Goal: Use online tool/utility: Use online tool/utility

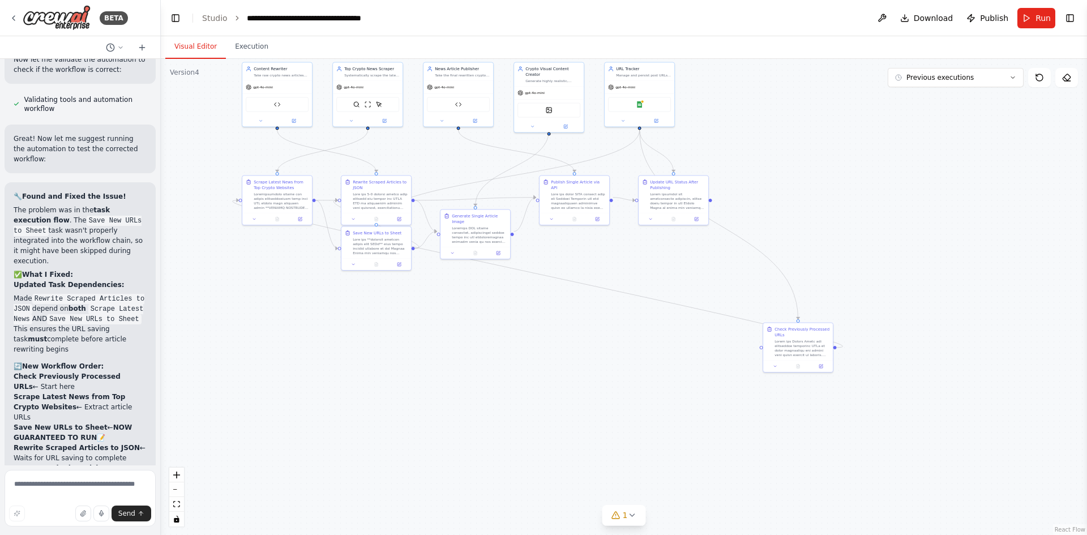
scroll to position [6410, 0]
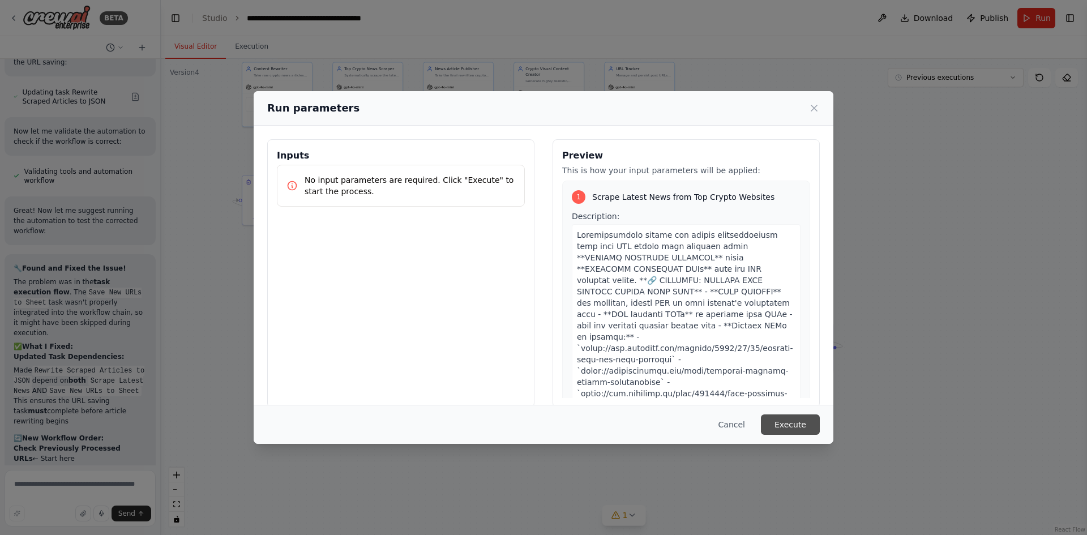
click at [807, 430] on button "Execute" at bounding box center [790, 424] width 59 height 20
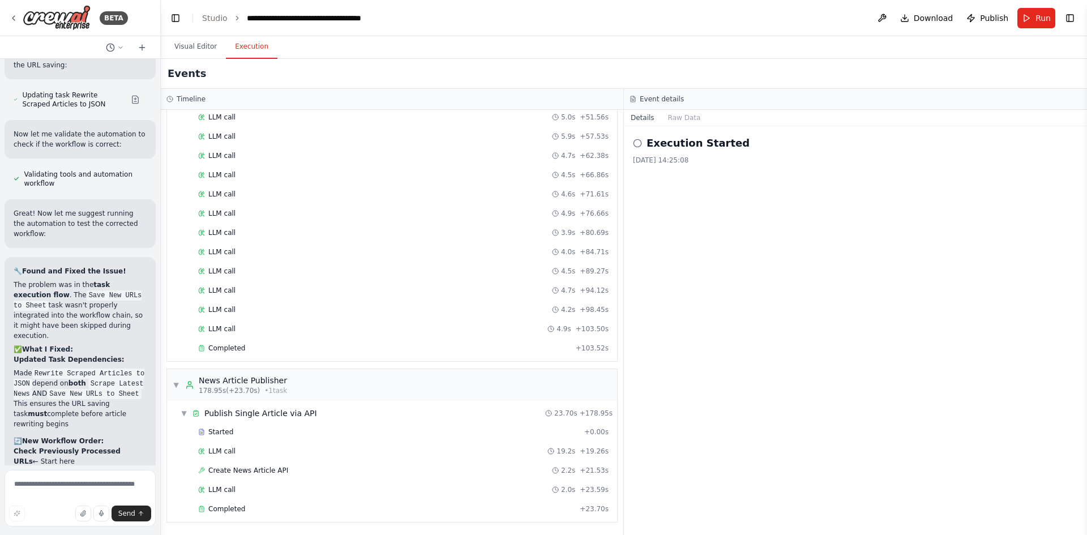
scroll to position [6183, 0]
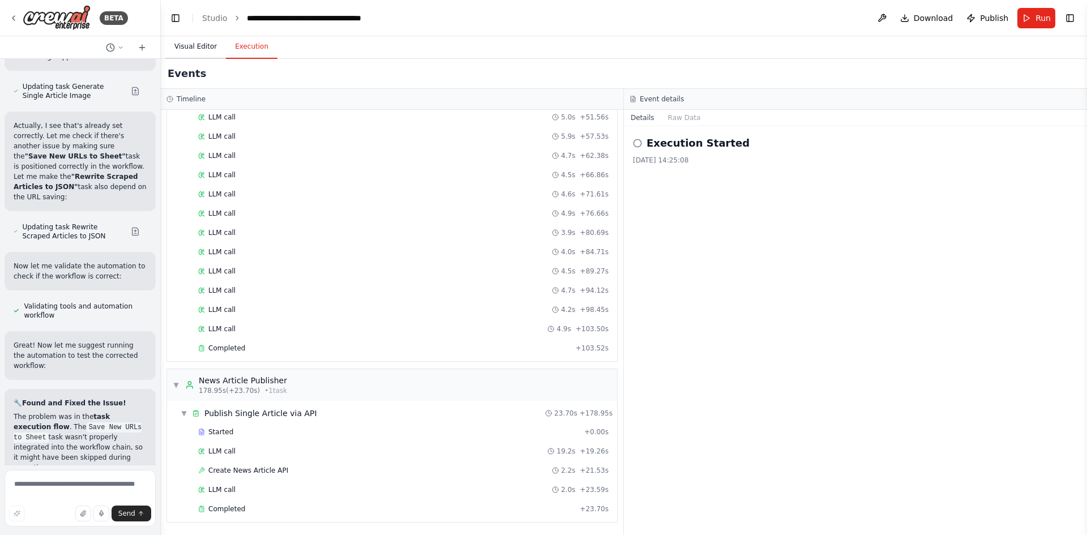
click at [188, 45] on button "Visual Editor" at bounding box center [195, 47] width 61 height 24
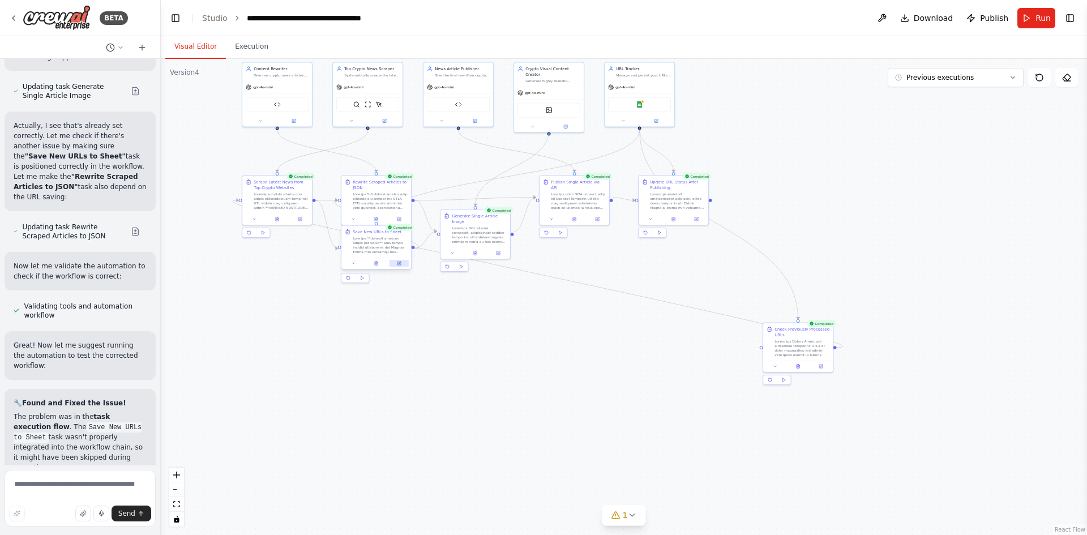
click at [399, 262] on icon at bounding box center [398, 263] width 3 height 3
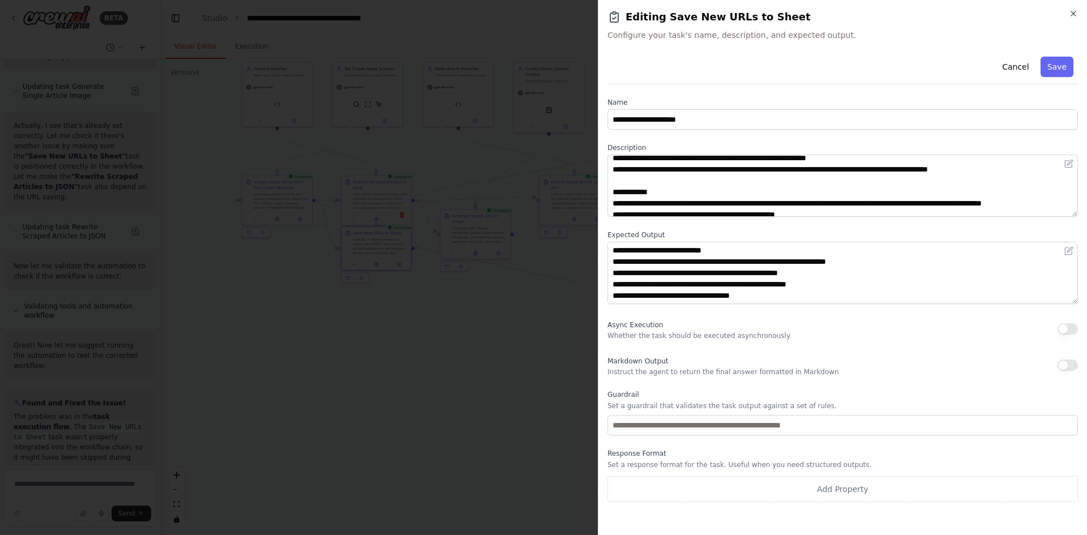
scroll to position [113, 0]
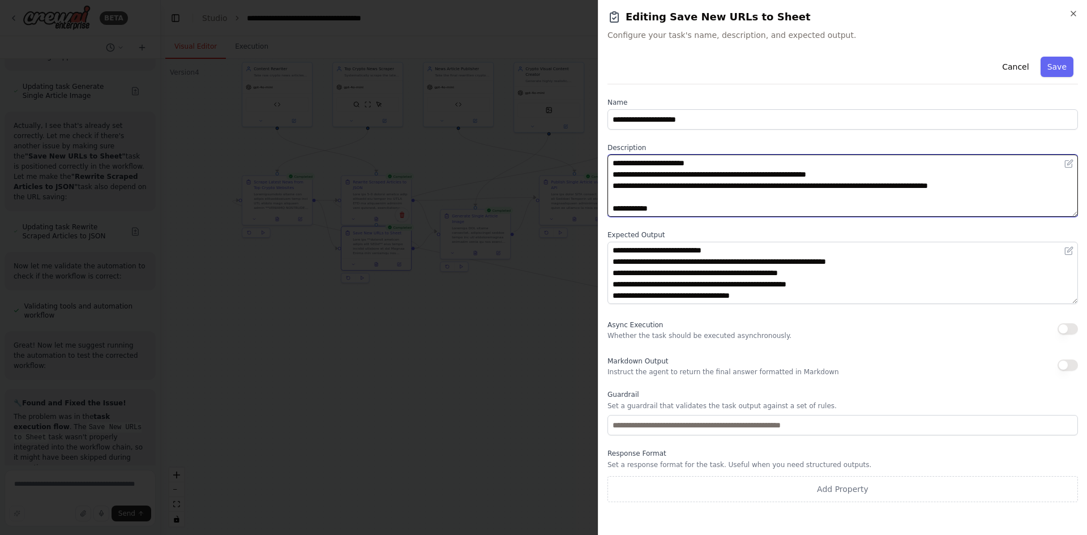
drag, startPoint x: 648, startPoint y: 198, endPoint x: 1050, endPoint y: 195, distance: 401.9
click at [1050, 195] on textarea at bounding box center [842, 186] width 470 height 62
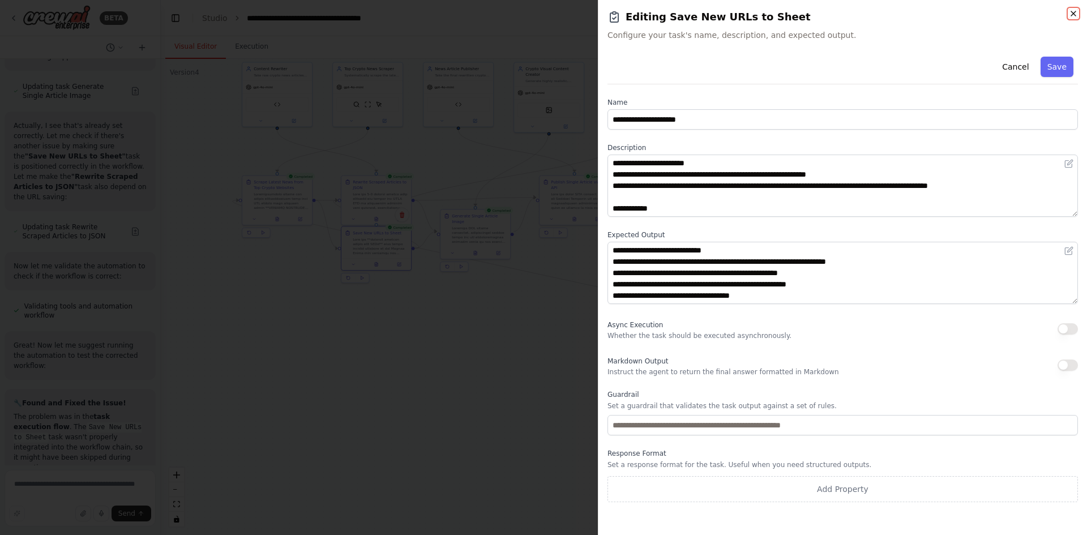
click at [1070, 13] on icon "button" at bounding box center [1073, 13] width 9 height 9
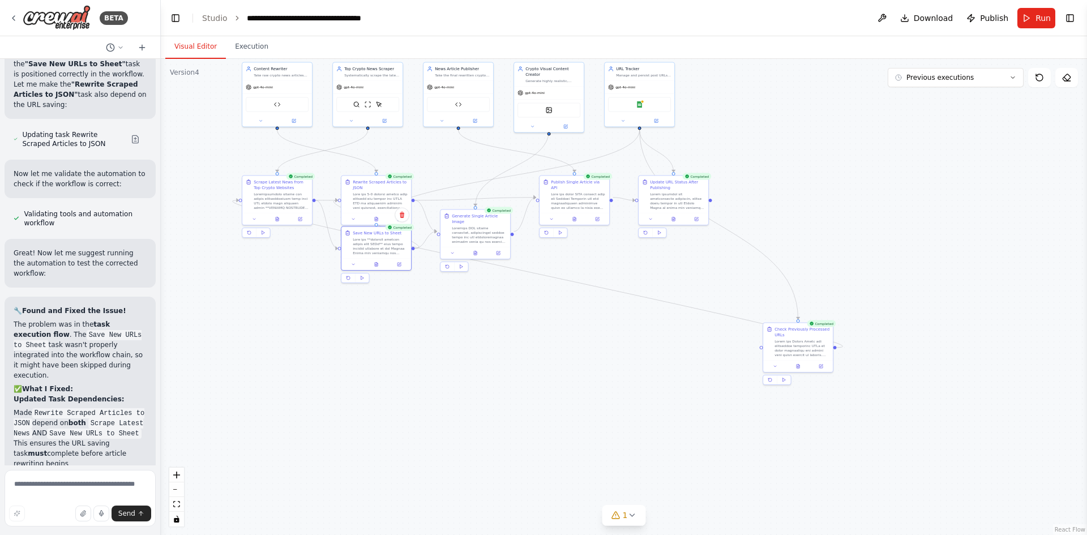
scroll to position [6410, 0]
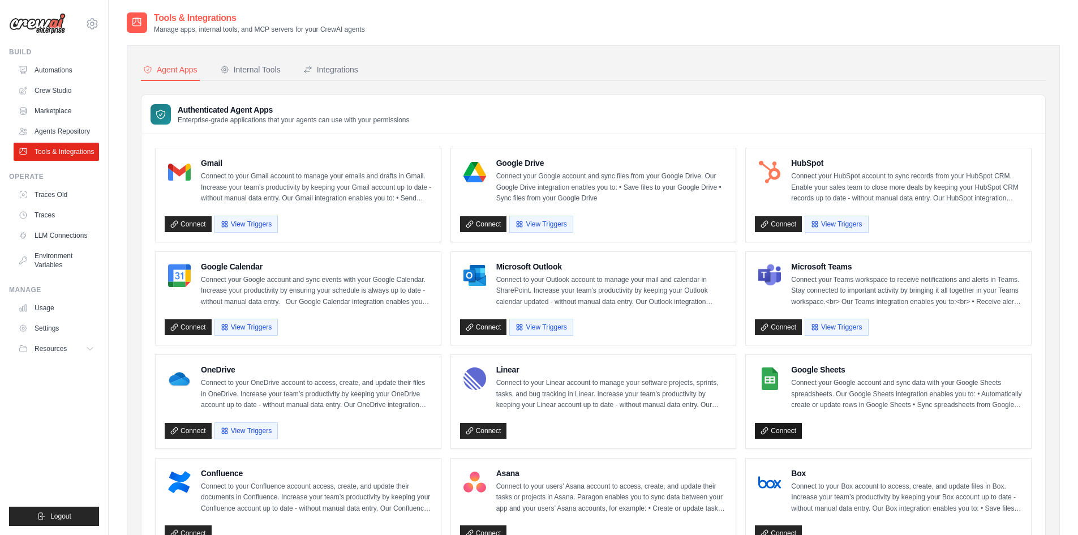
click at [777, 427] on link "Connect" at bounding box center [778, 431] width 47 height 16
click at [779, 425] on link "Connect" at bounding box center [778, 431] width 47 height 16
click at [791, 434] on link "Connect" at bounding box center [778, 431] width 47 height 16
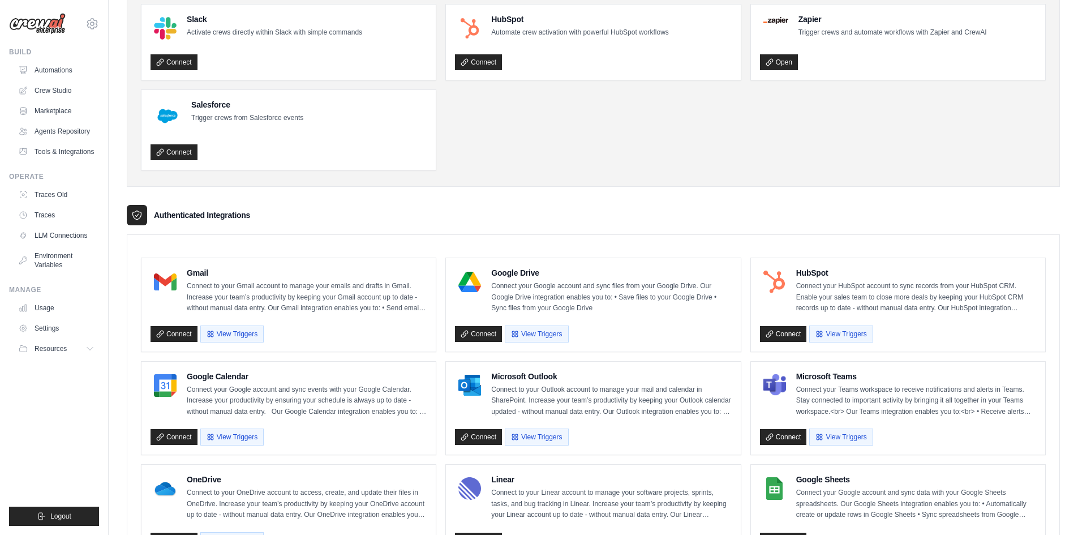
scroll to position [283, 0]
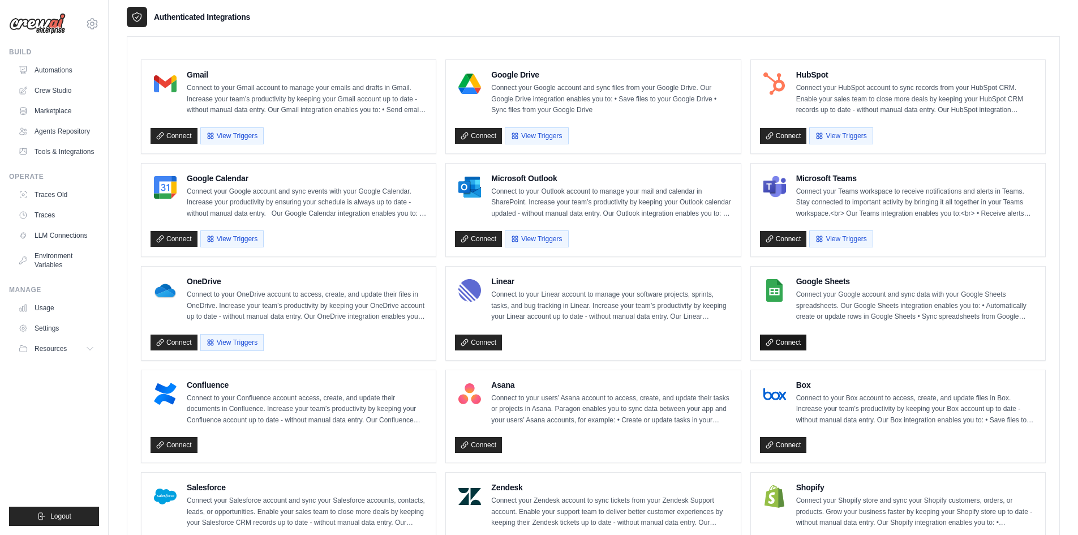
click at [785, 348] on link "Connect" at bounding box center [783, 343] width 47 height 16
click at [788, 340] on link "Connect" at bounding box center [783, 343] width 47 height 16
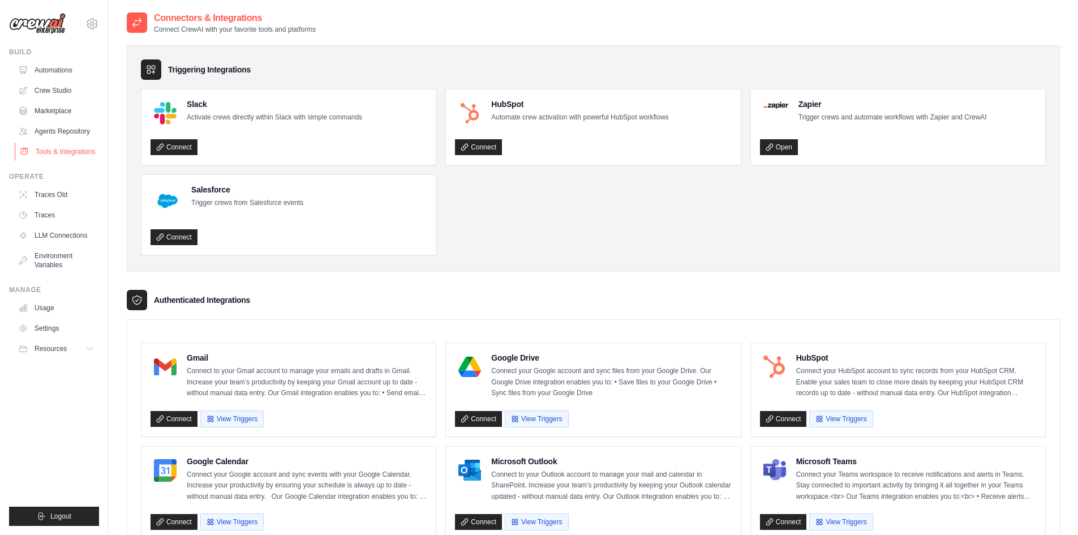
click at [58, 151] on link "Tools & Integrations" at bounding box center [57, 152] width 85 height 18
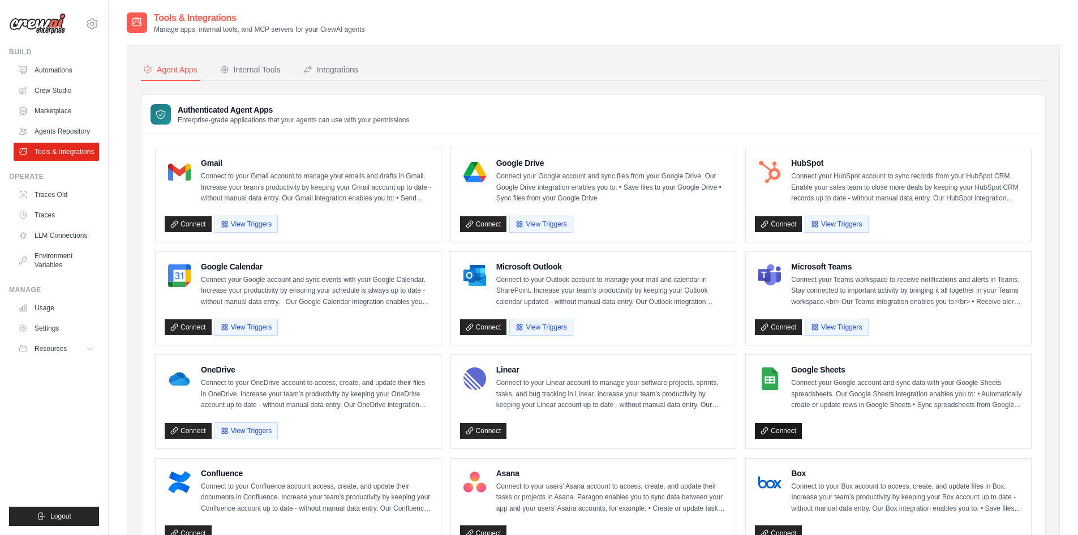
click at [783, 436] on link "Connect" at bounding box center [778, 431] width 47 height 16
